Goal: Navigation & Orientation: Understand site structure

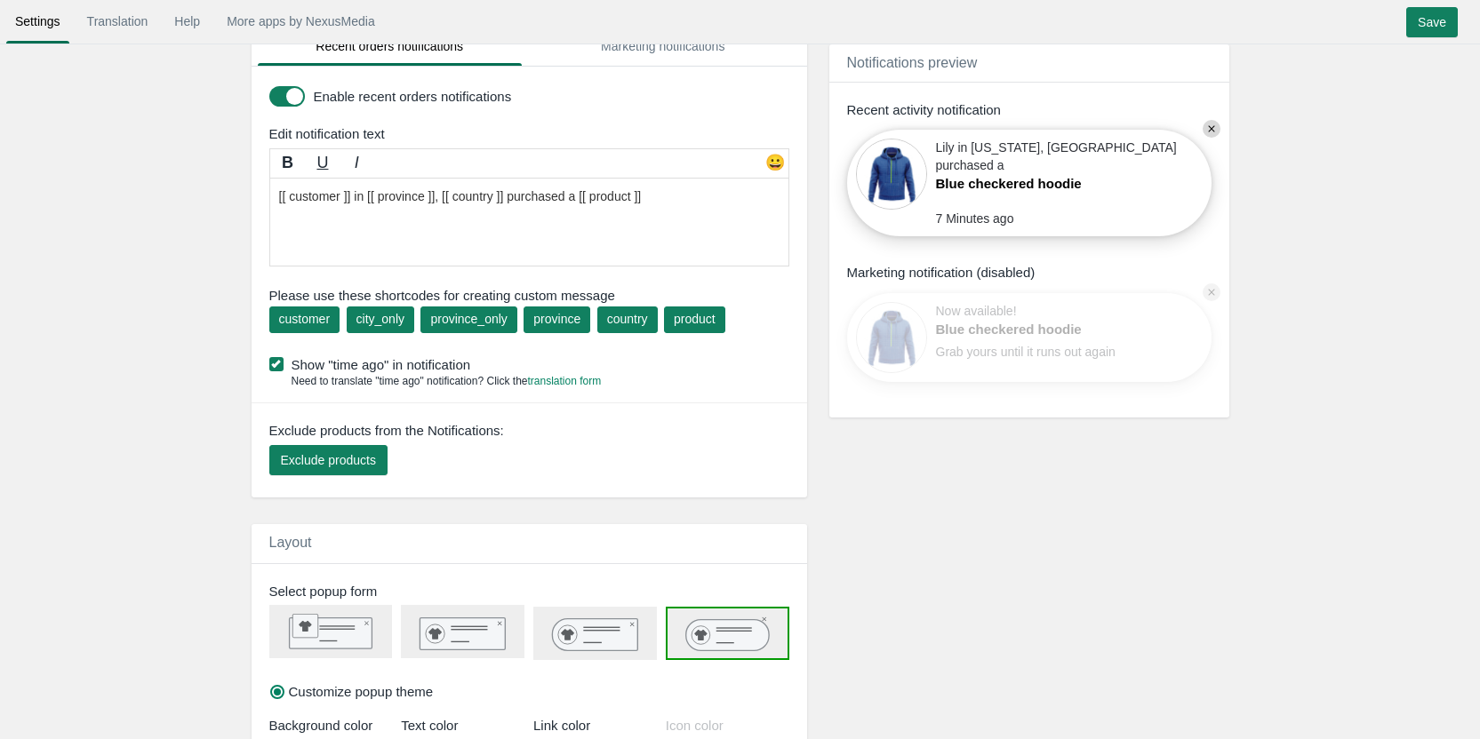
scroll to position [148, 0]
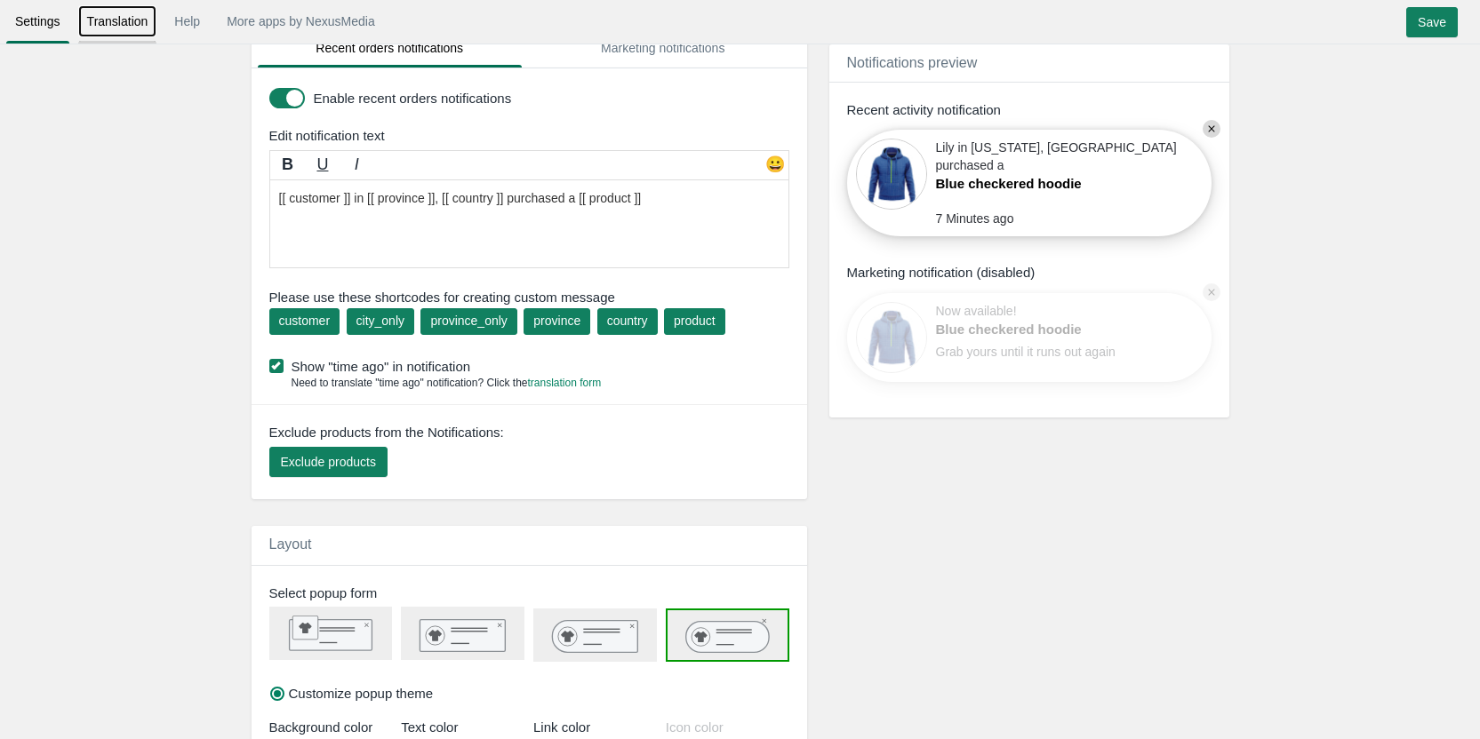
click at [116, 30] on link "Translation" at bounding box center [117, 21] width 79 height 32
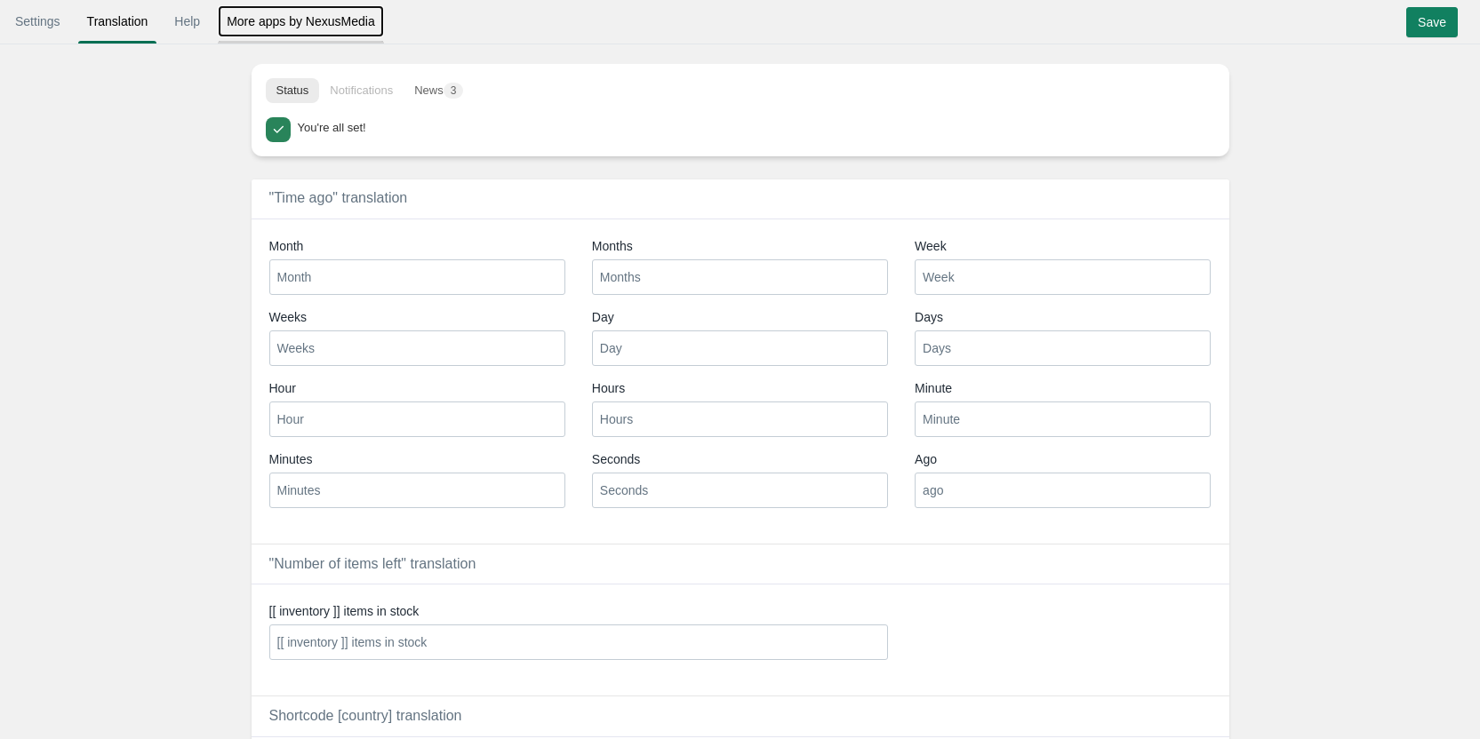
click at [267, 23] on link "More apps by NexusMedia" at bounding box center [301, 21] width 166 height 32
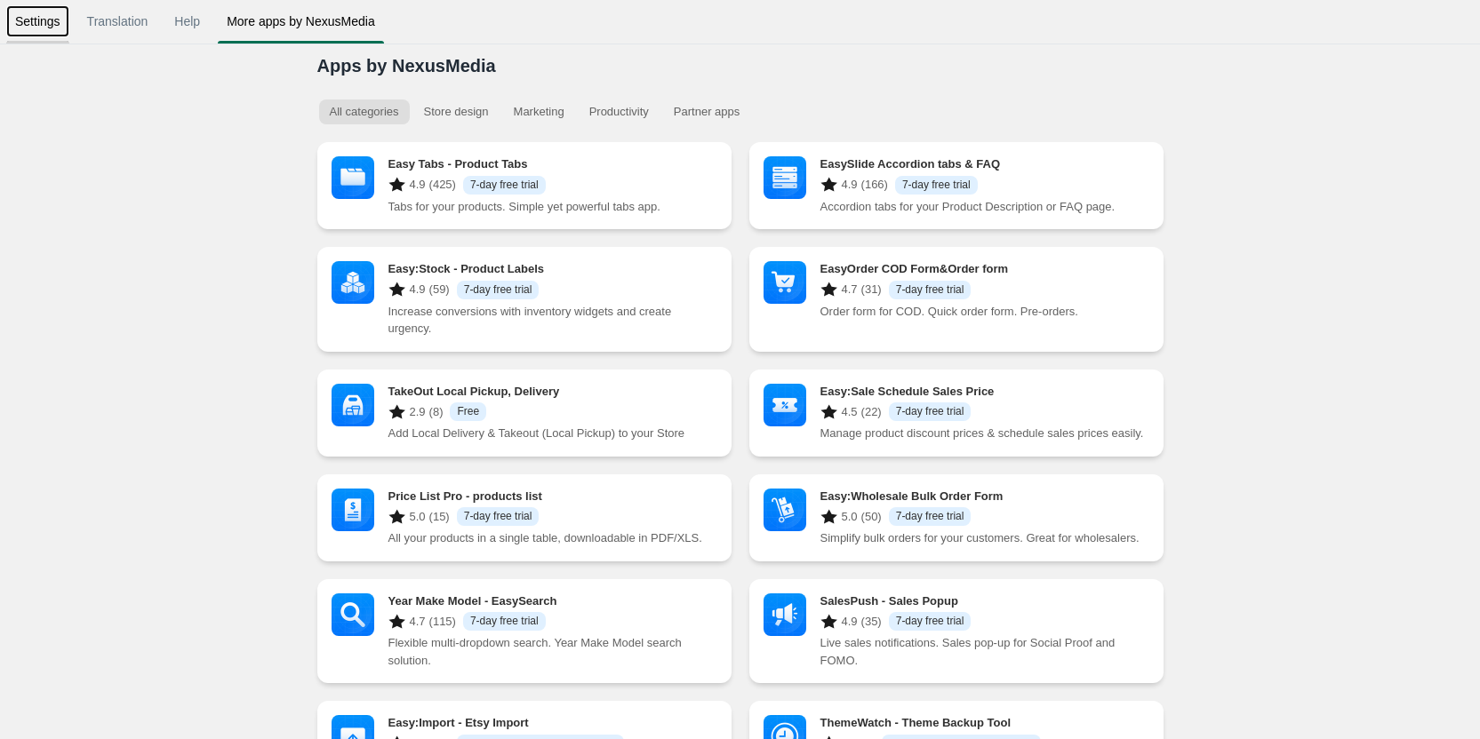
click at [27, 22] on link "Settings" at bounding box center [37, 21] width 63 height 32
